Goal: Browse casually: Explore the website without a specific task or goal

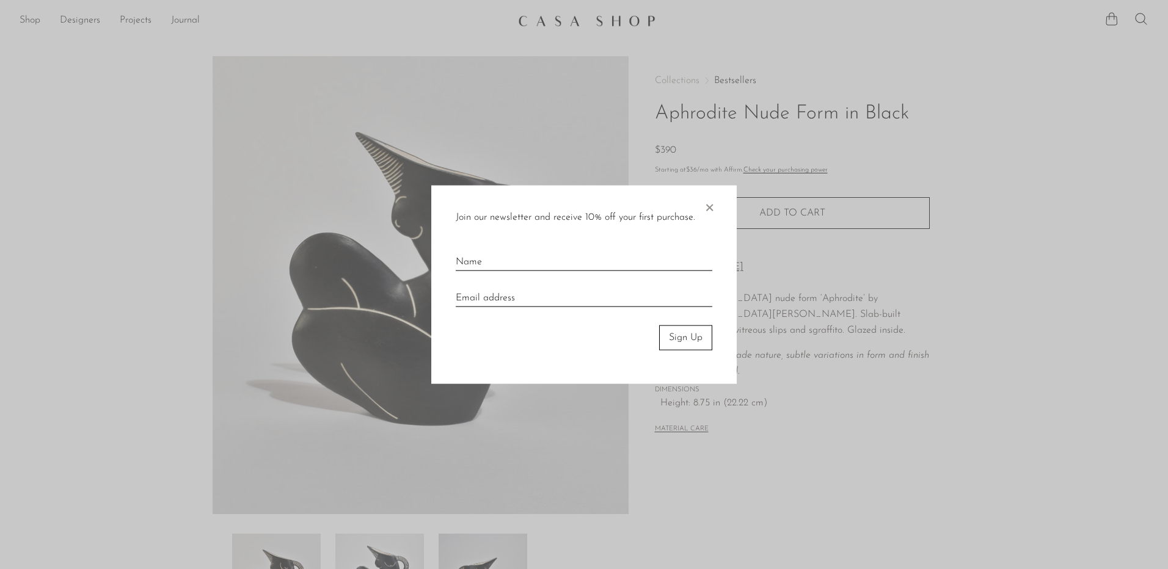
click at [713, 205] on span "×" at bounding box center [709, 205] width 12 height 39
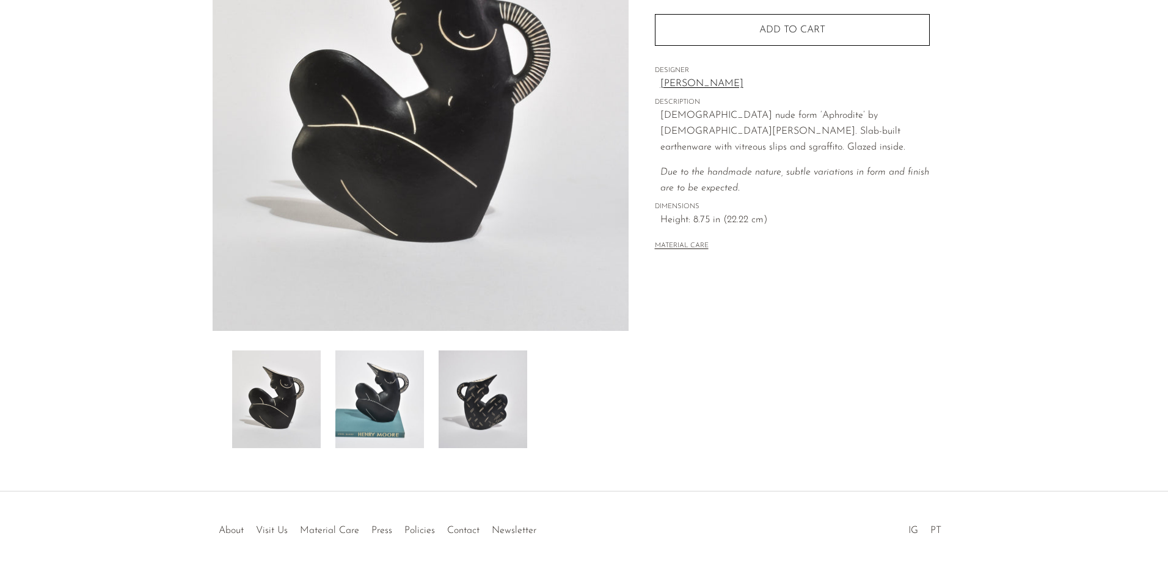
scroll to position [226, 0]
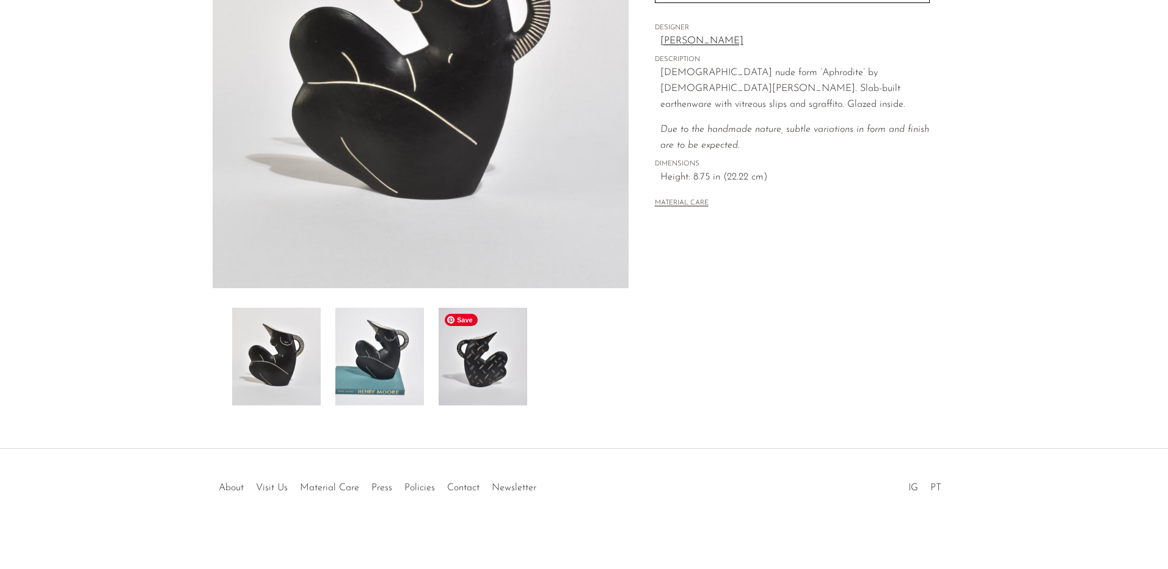
click at [489, 368] on img at bounding box center [483, 357] width 89 height 98
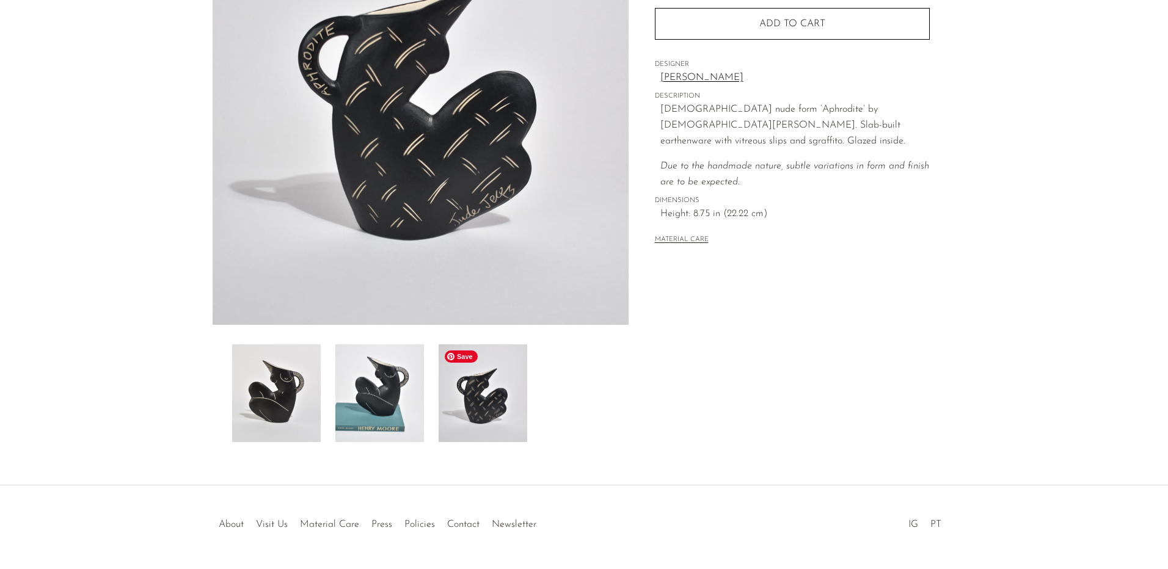
scroll to position [165, 0]
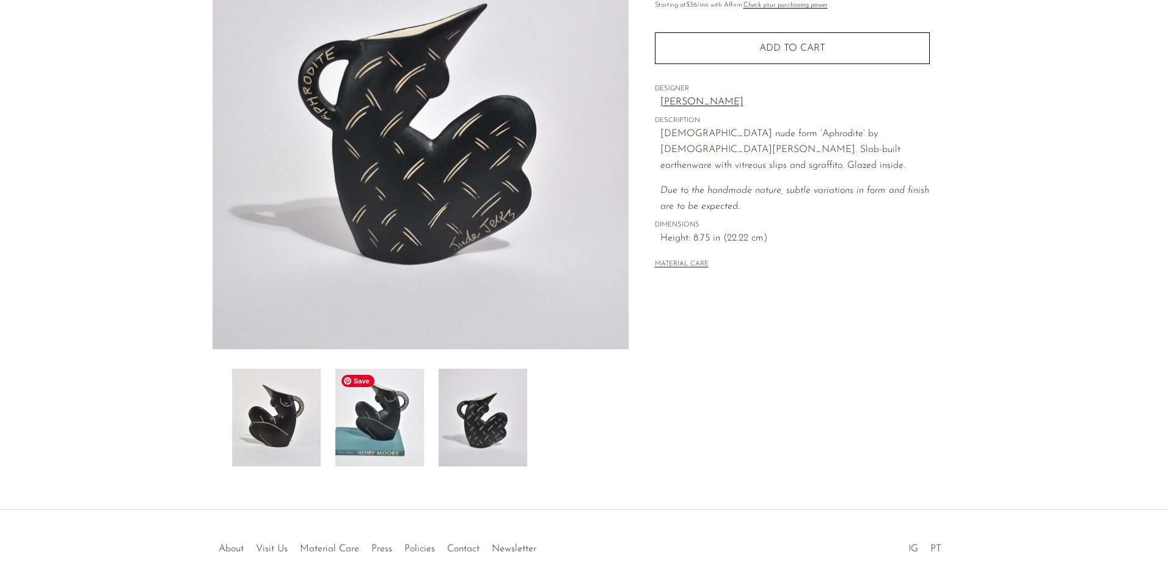
click at [417, 411] on img at bounding box center [379, 418] width 89 height 98
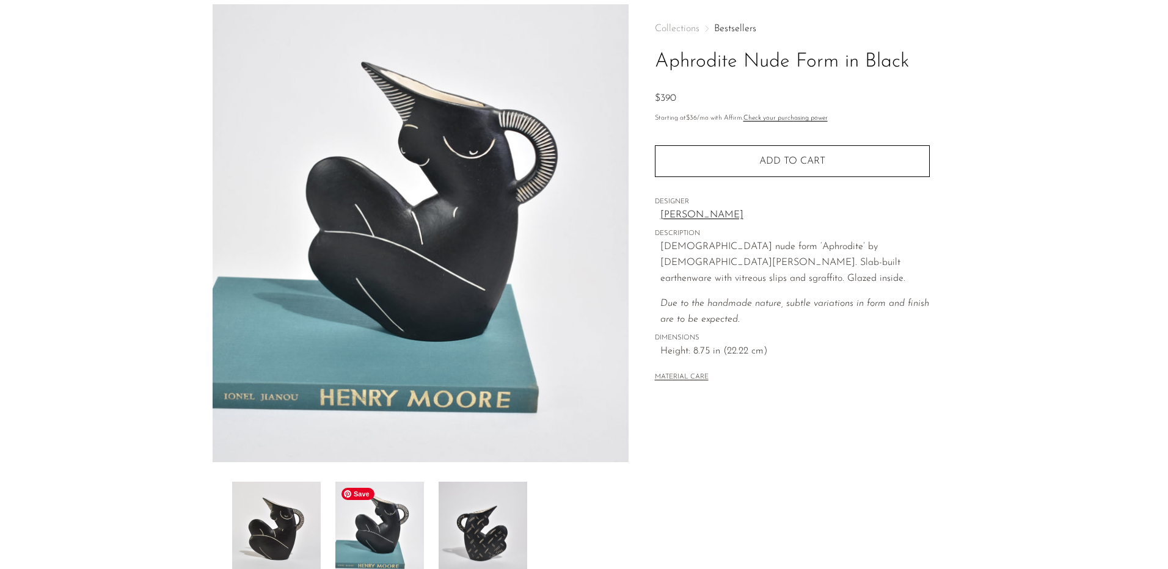
scroll to position [43, 0]
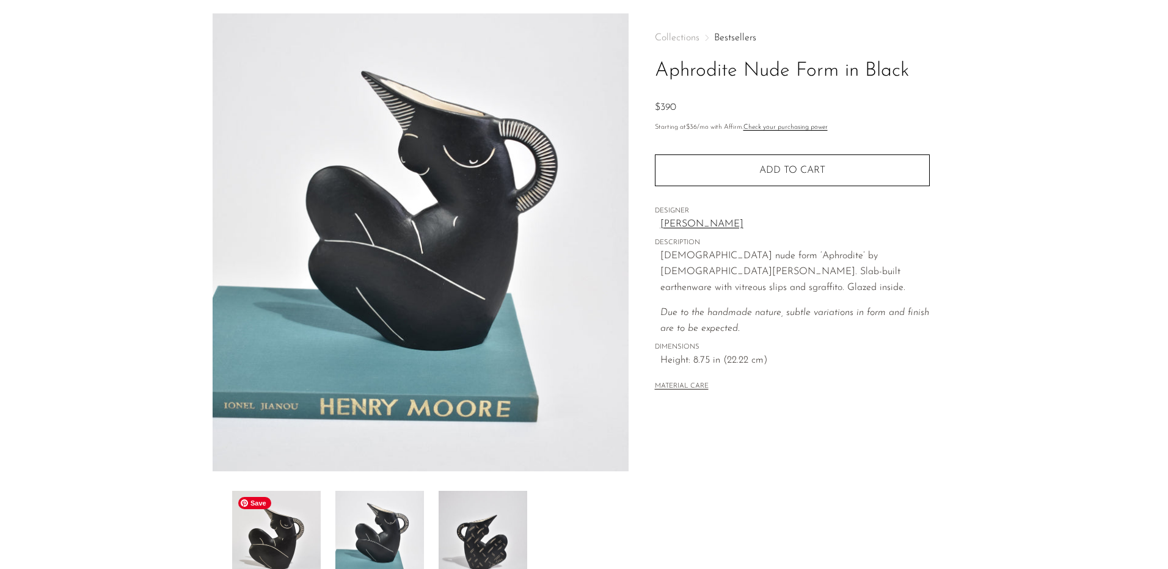
click at [292, 520] on img at bounding box center [276, 540] width 89 height 98
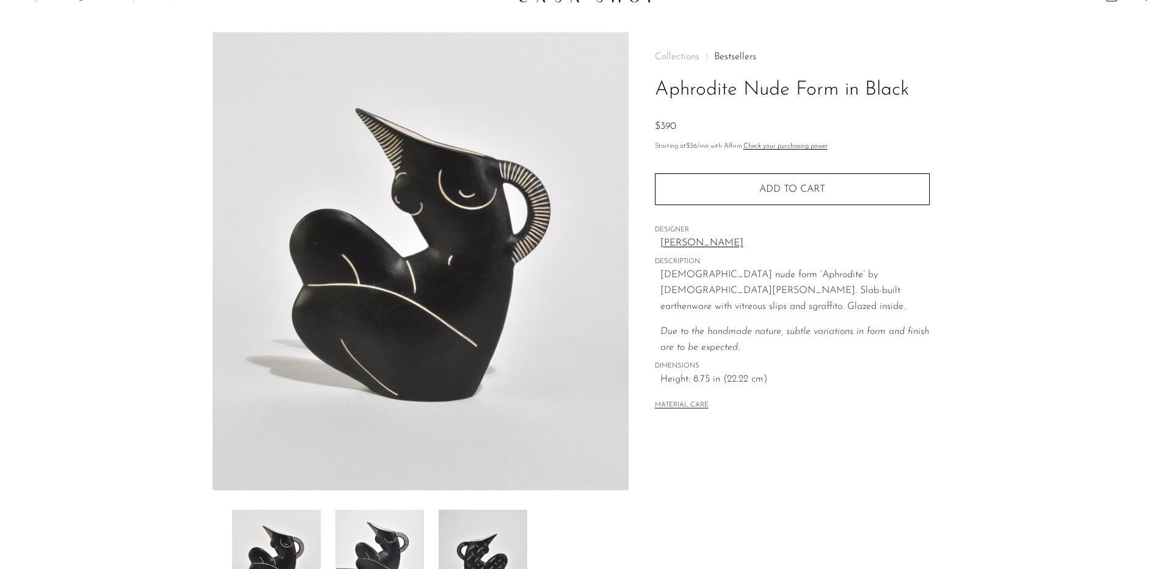
scroll to position [0, 0]
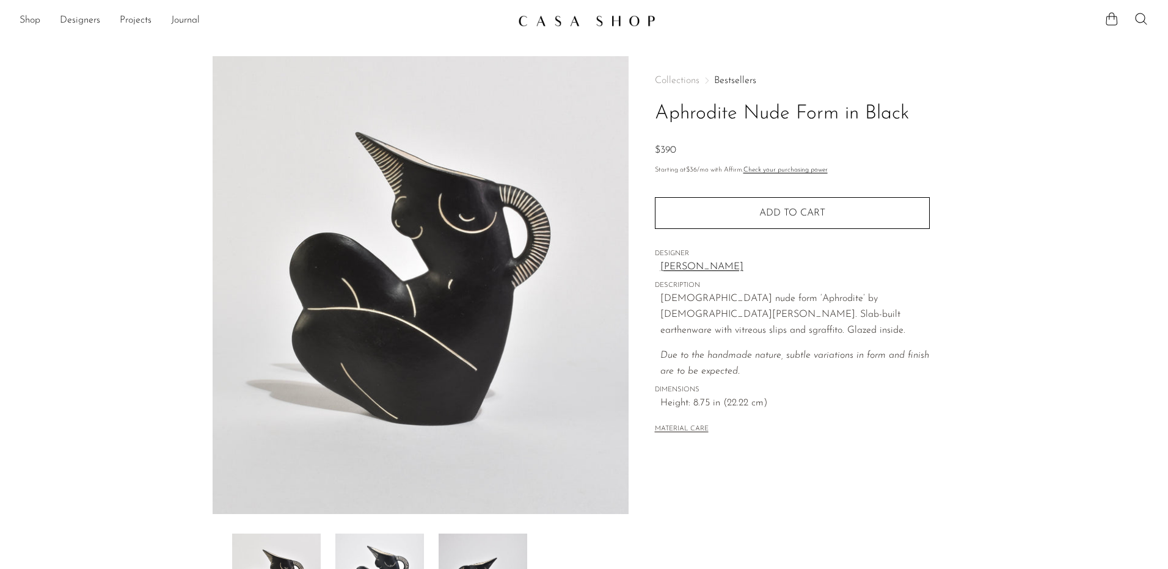
click at [554, 29] on link at bounding box center [584, 21] width 132 height 22
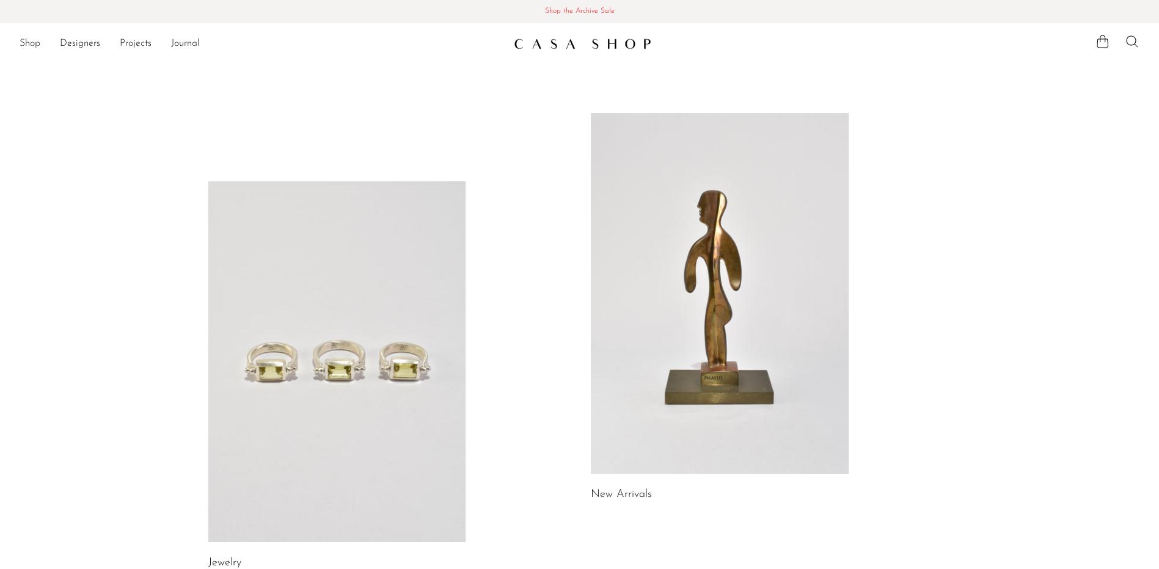
click at [29, 43] on link "Shop" at bounding box center [30, 44] width 21 height 16
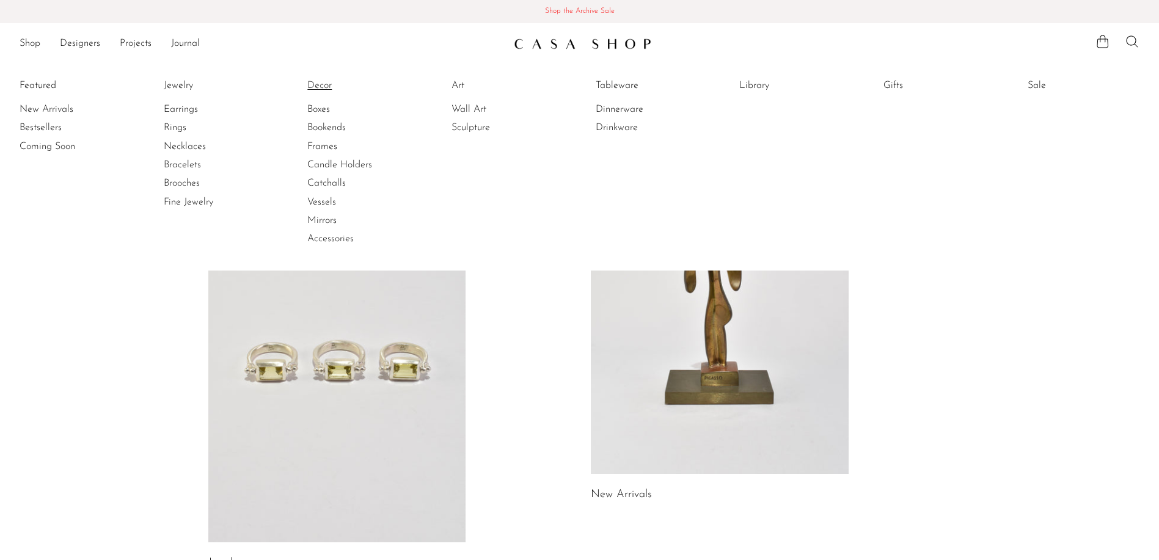
click at [321, 87] on link "Decor" at bounding box center [353, 85] width 92 height 13
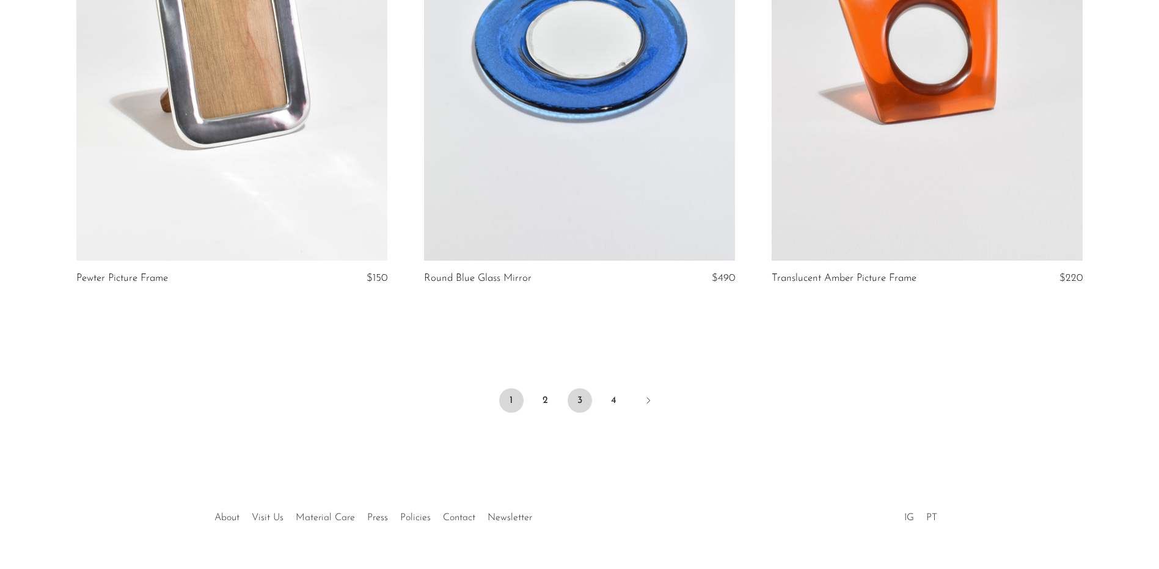
scroll to position [5700, 0]
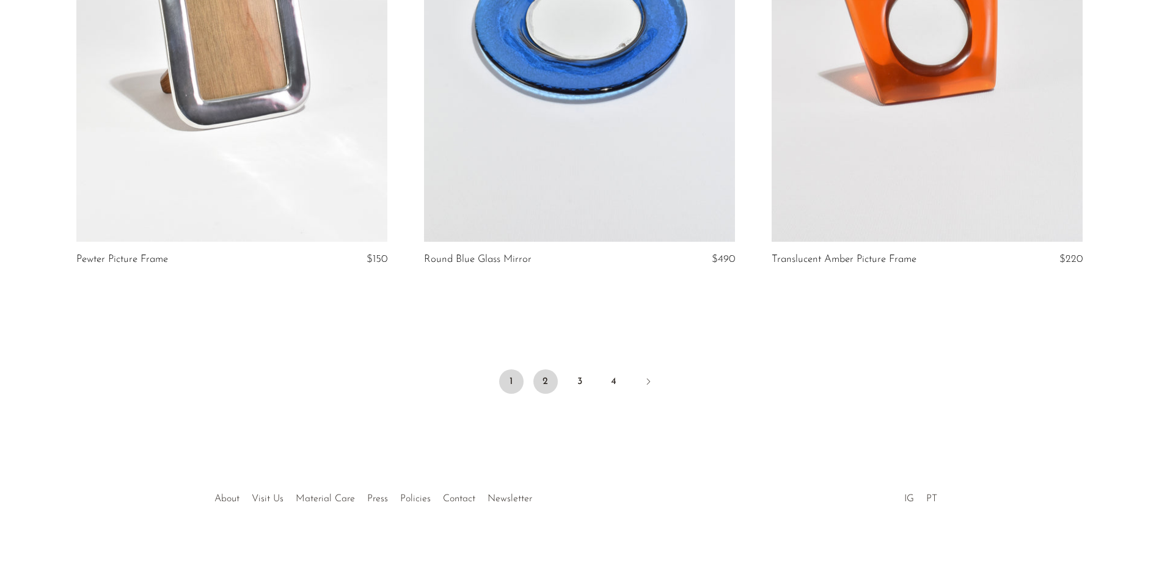
click at [552, 371] on link "2" at bounding box center [545, 382] width 24 height 24
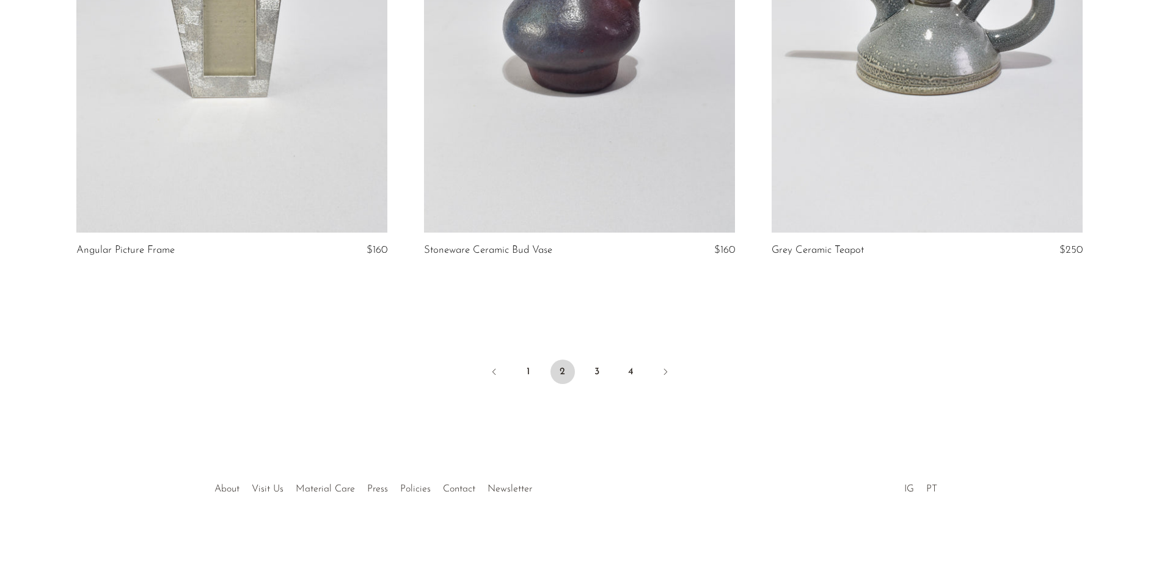
scroll to position [5700, 0]
click at [597, 370] on link "3" at bounding box center [597, 370] width 24 height 24
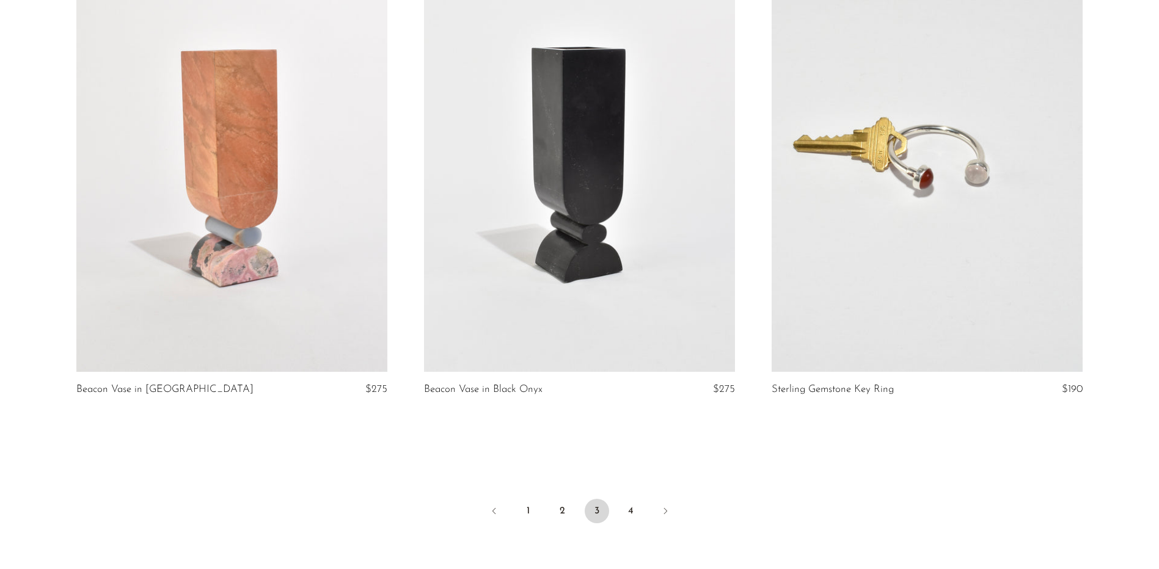
scroll to position [5700, 0]
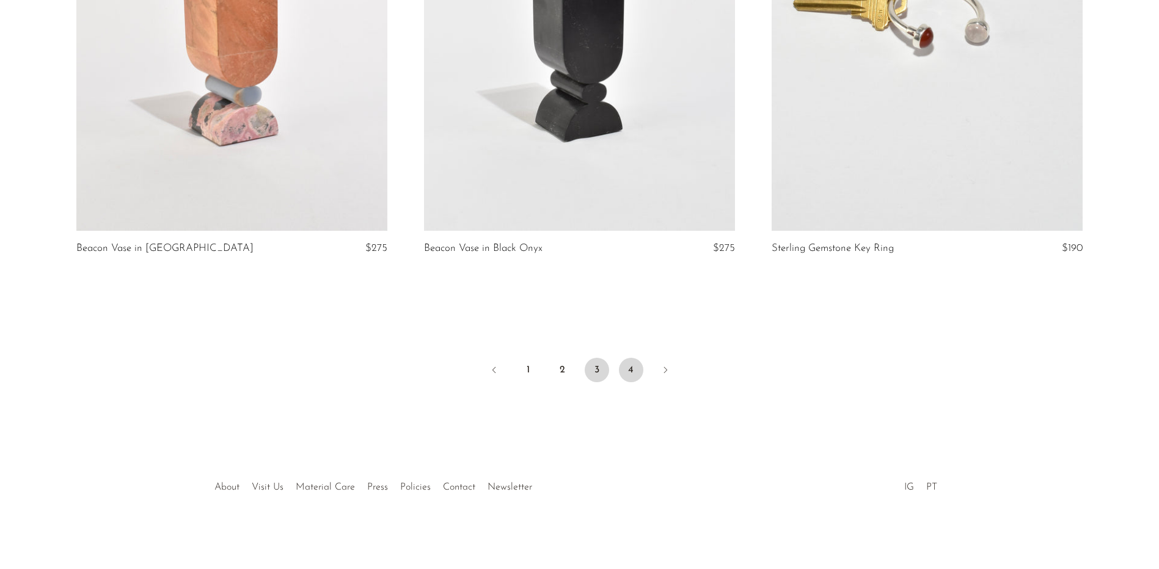
click at [624, 368] on link "4" at bounding box center [631, 370] width 24 height 24
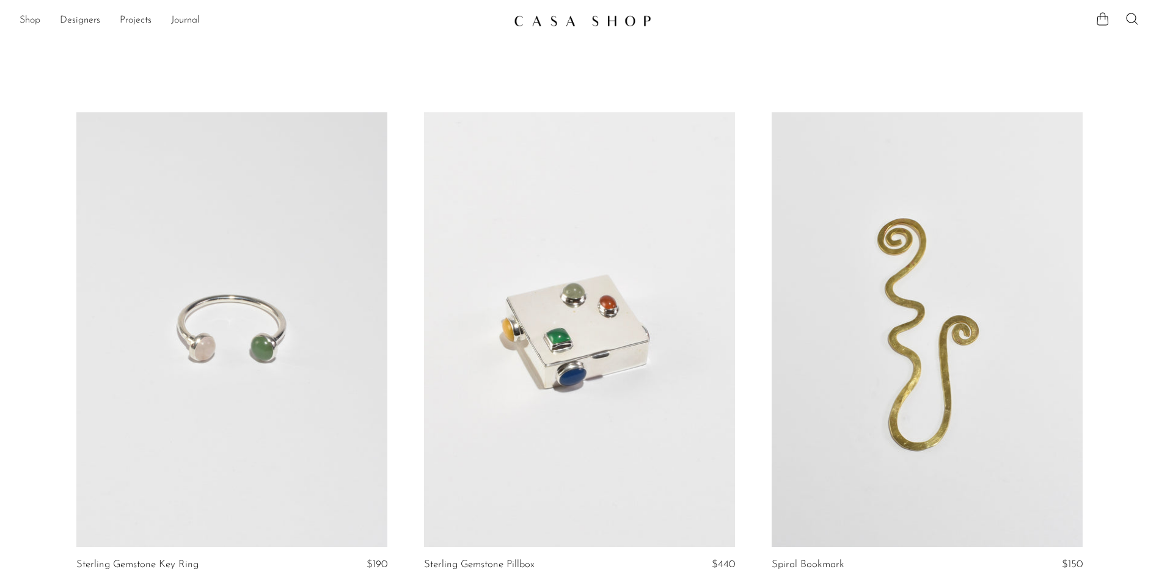
click at [29, 21] on link "Shop" at bounding box center [30, 21] width 21 height 16
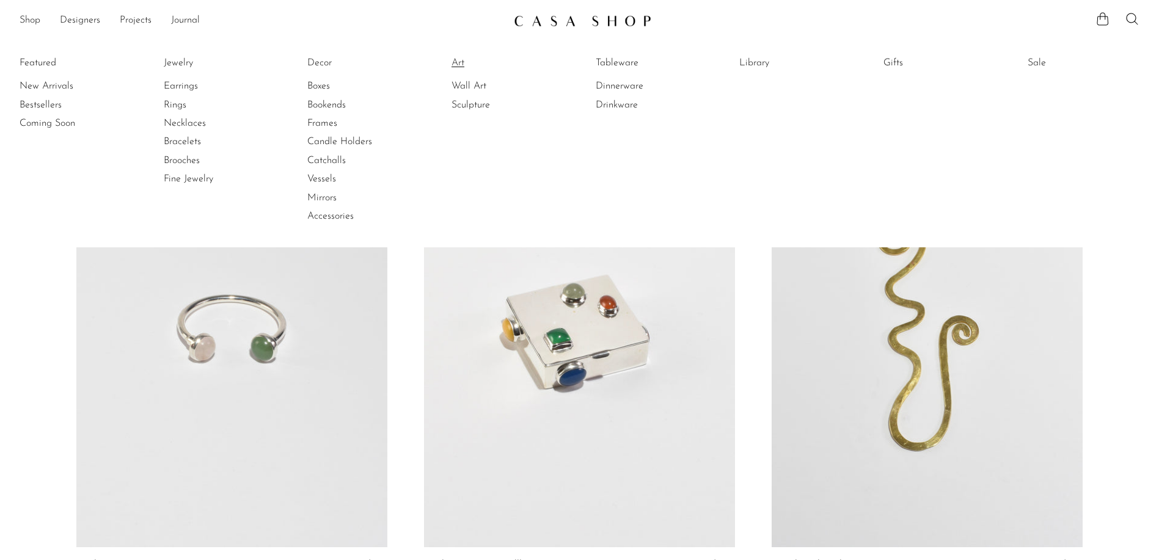
click at [461, 62] on link "Art" at bounding box center [497, 62] width 92 height 13
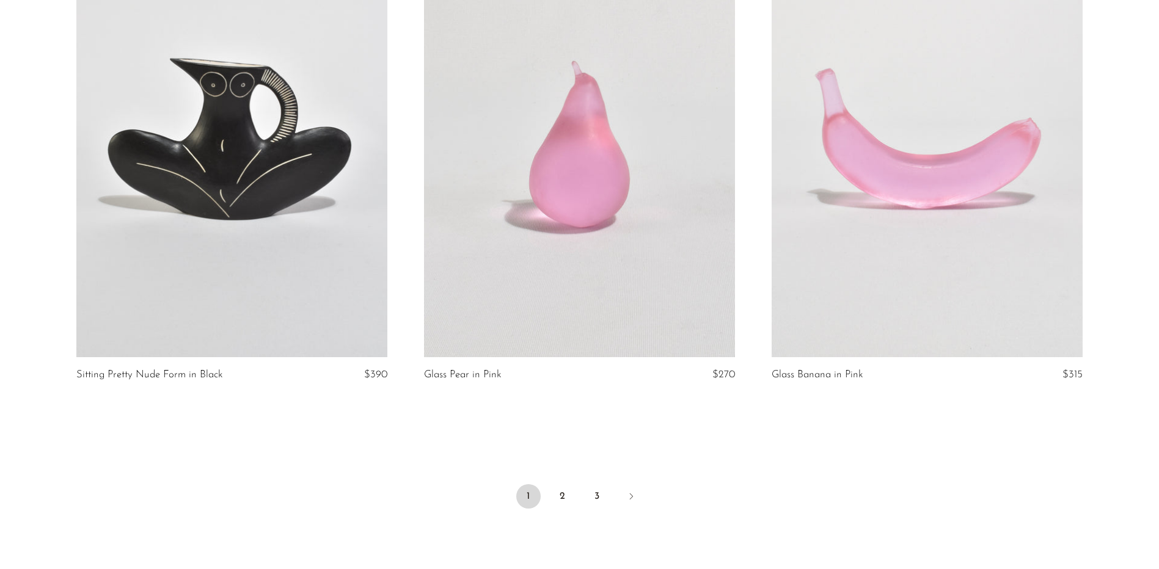
scroll to position [5700, 0]
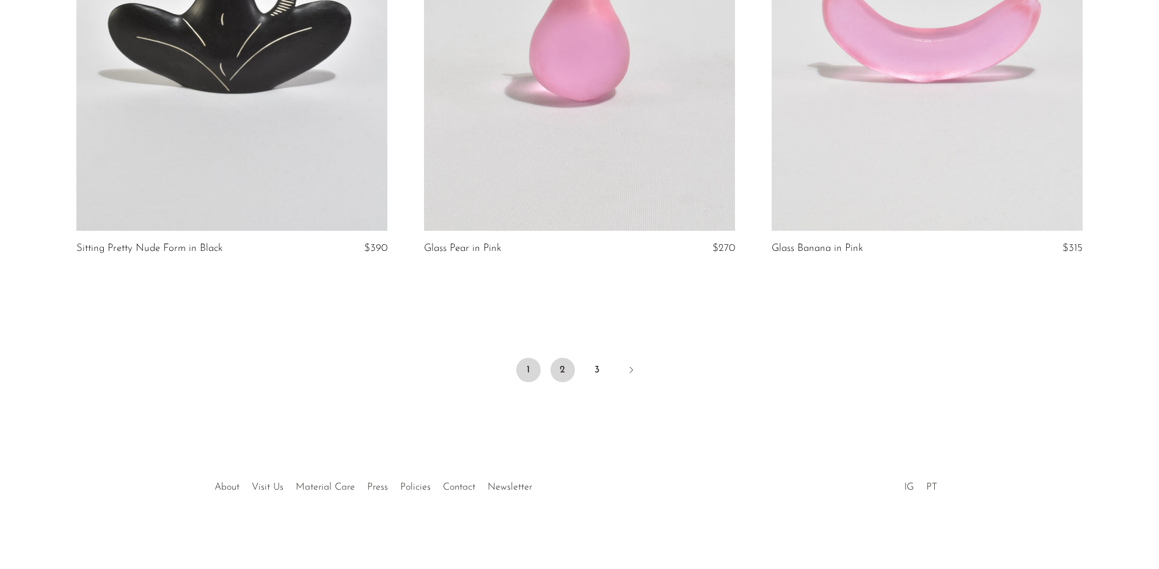
click at [561, 371] on link "2" at bounding box center [562, 370] width 24 height 24
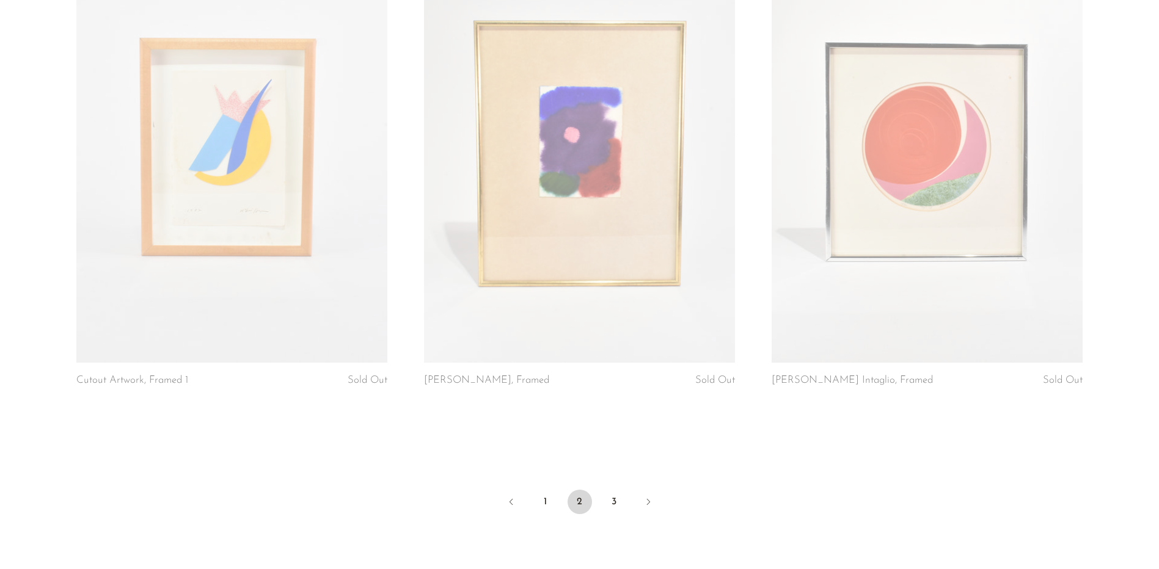
scroll to position [5718, 0]
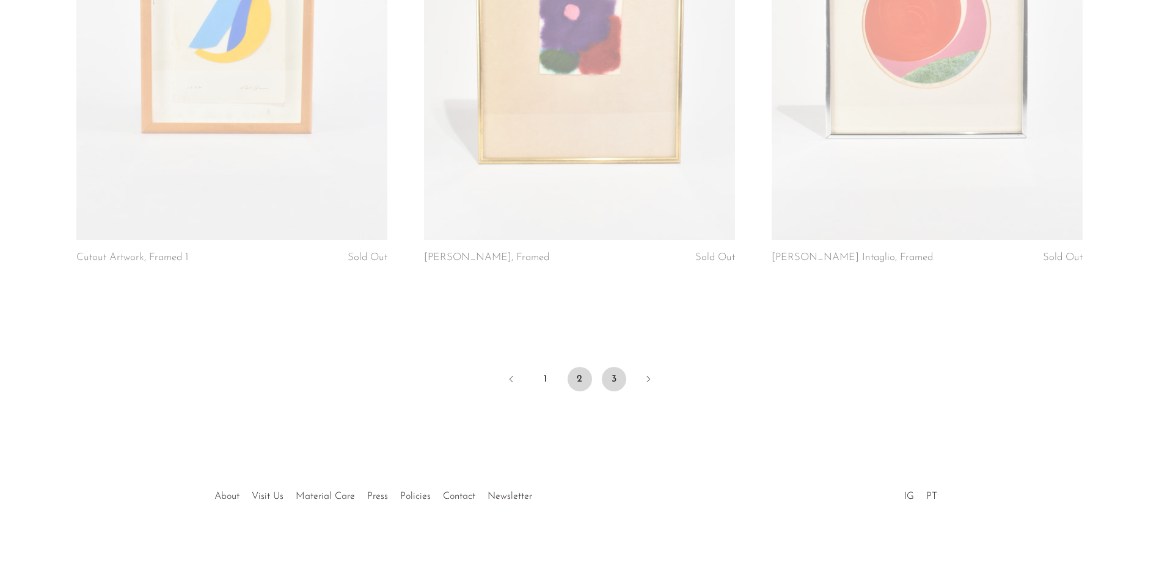
click at [610, 368] on link "3" at bounding box center [614, 379] width 24 height 24
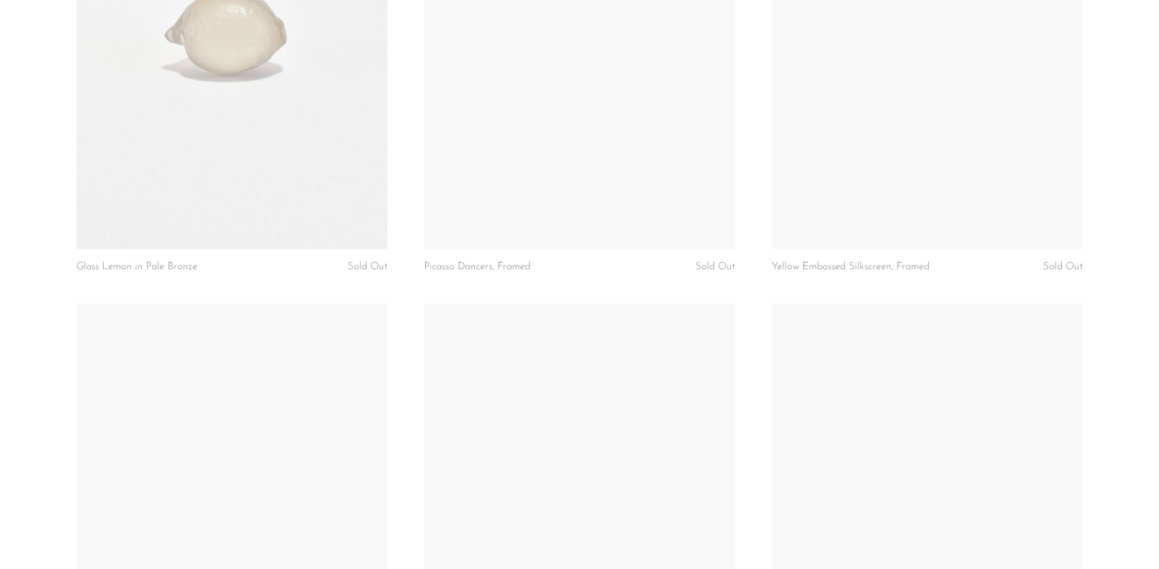
scroll to position [1344, 0]
